Goal: Task Accomplishment & Management: Complete application form

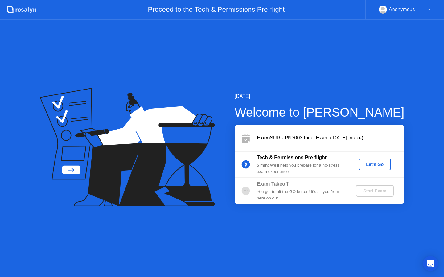
click at [370, 160] on button "Let's Go" at bounding box center [374, 165] width 32 height 12
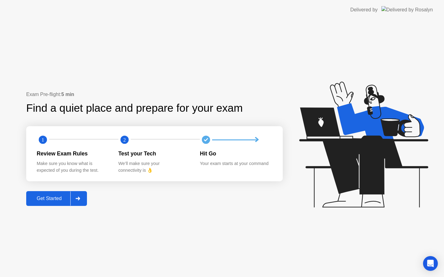
click at [60, 192] on button "Get Started" at bounding box center [56, 198] width 61 height 15
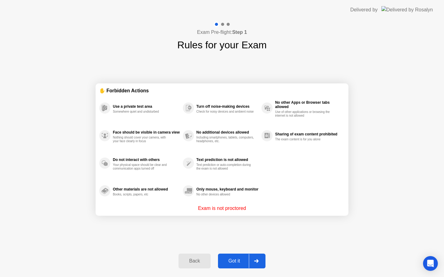
click at [237, 261] on div "Got it" at bounding box center [234, 261] width 29 height 6
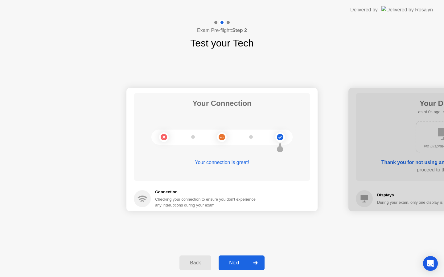
click at [236, 262] on div "Next" at bounding box center [233, 263] width 27 height 6
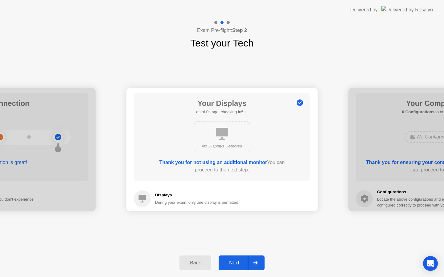
click at [236, 262] on div "Next" at bounding box center [233, 263] width 27 height 6
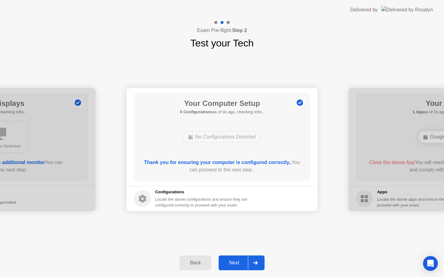
click at [236, 262] on div "Next" at bounding box center [233, 263] width 27 height 6
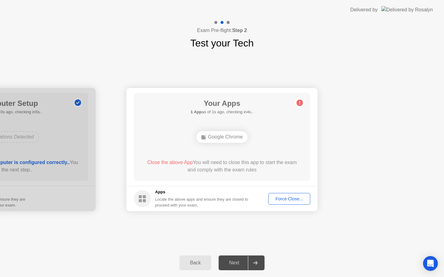
click at [281, 200] on div "Force Close..." at bounding box center [289, 199] width 38 height 5
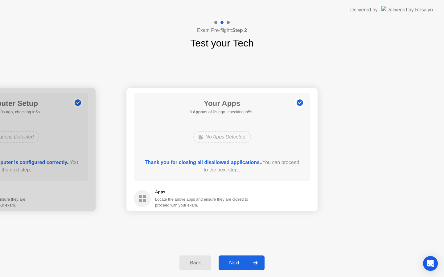
click at [238, 260] on div "Next" at bounding box center [233, 263] width 27 height 6
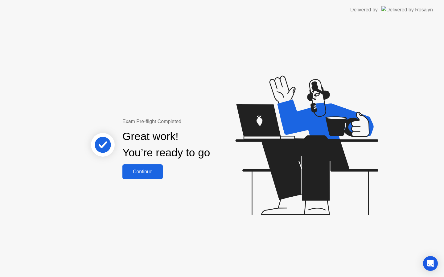
click at [156, 175] on div "Continue" at bounding box center [142, 172] width 37 height 6
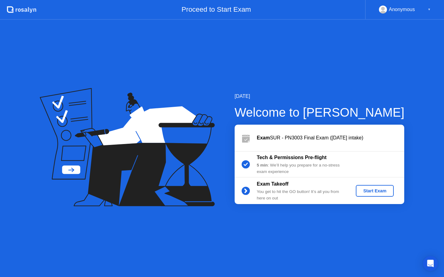
click at [365, 189] on div "Start Exam" at bounding box center [374, 191] width 33 height 5
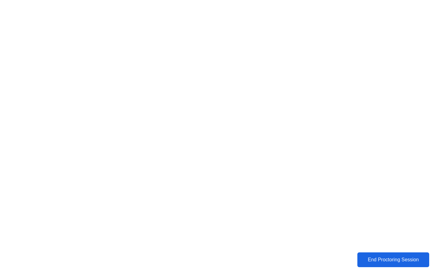
click at [368, 259] on div "End Proctoring Session" at bounding box center [393, 260] width 68 height 6
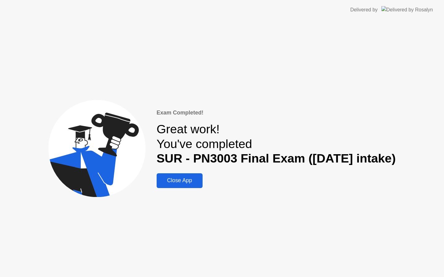
click at [184, 175] on button "Close App" at bounding box center [179, 180] width 46 height 15
